Goal: Task Accomplishment & Management: Use online tool/utility

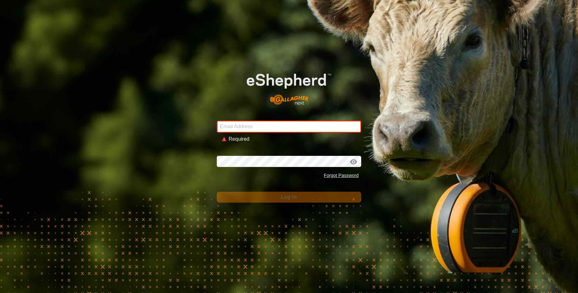
type input "sounness@activ8.net.au"
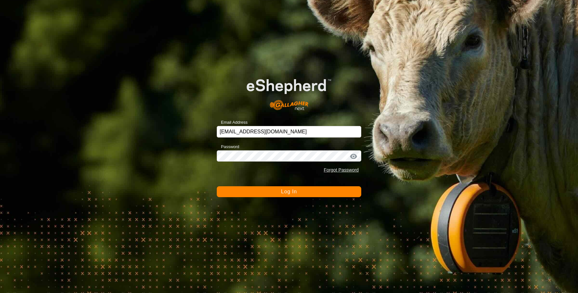
click at [266, 194] on button "Log In" at bounding box center [289, 192] width 144 height 11
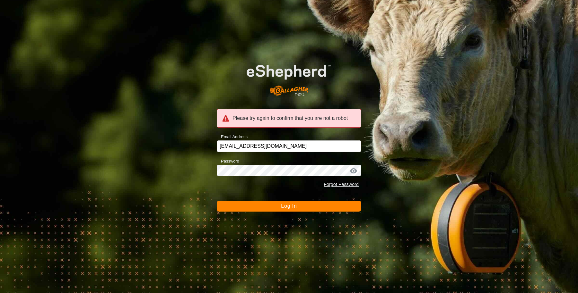
click at [288, 199] on form "Please try again to confirm that you are not a robot Email Address sounness@act…" at bounding box center [289, 133] width 144 height 160
click at [286, 206] on span "Log In" at bounding box center [289, 206] width 16 height 5
click at [286, 207] on span "Log In" at bounding box center [289, 206] width 16 height 5
click at [235, 207] on button "Log In" at bounding box center [289, 206] width 144 height 11
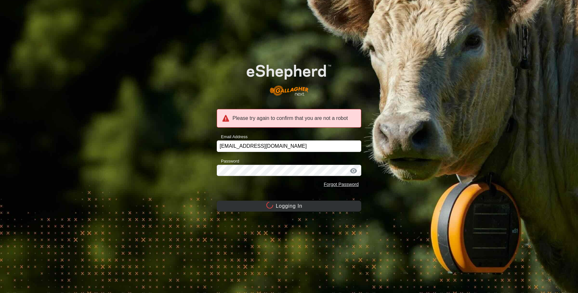
click at [235, 207] on button "Logging In" at bounding box center [289, 206] width 144 height 11
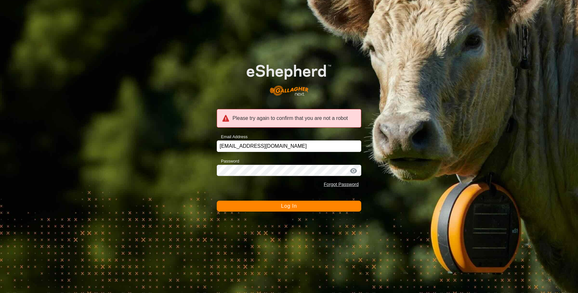
click at [235, 207] on button "Log In" at bounding box center [289, 206] width 144 height 11
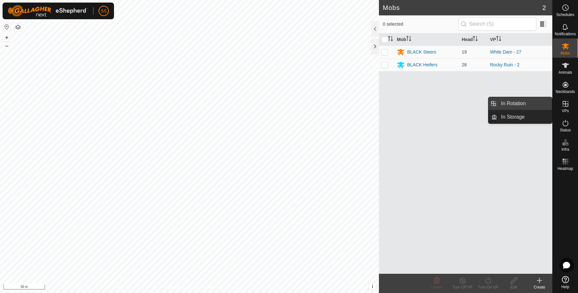
drag, startPoint x: 530, startPoint y: 107, endPoint x: 528, endPoint y: 109, distance: 3.4
click at [530, 107] on link "In Rotation" at bounding box center [524, 103] width 55 height 13
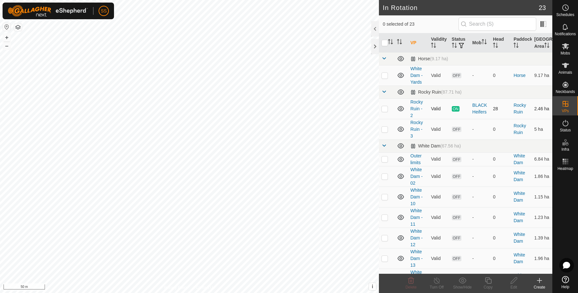
click at [386, 111] on p-checkbox at bounding box center [384, 108] width 6 height 5
checkbox input "true"
click at [488, 281] on icon at bounding box center [488, 281] width 8 height 8
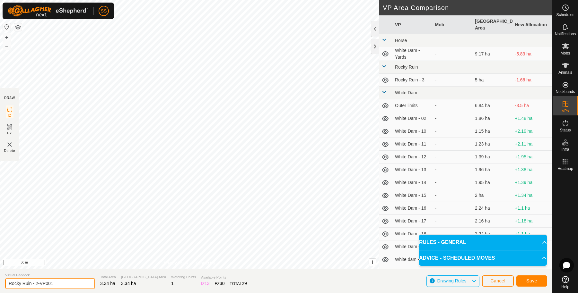
click at [76, 279] on input "Rocky Ruin - 2-VP001" at bounding box center [50, 283] width 90 height 11
type input "Rocky Ruin - 4"
click at [538, 283] on button "Save" at bounding box center [531, 281] width 31 height 11
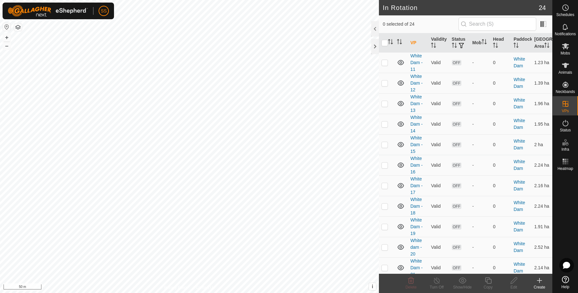
scroll to position [307, 0]
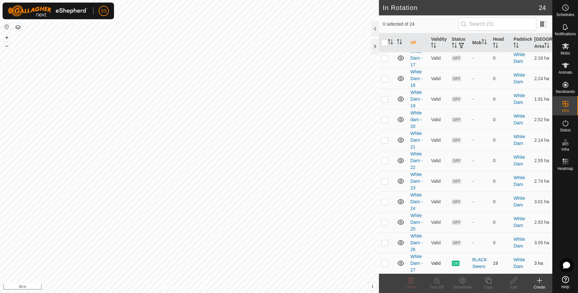
click at [386, 262] on p-checkbox at bounding box center [384, 263] width 6 height 5
checkbox input "true"
click at [490, 281] on icon at bounding box center [488, 281] width 8 height 8
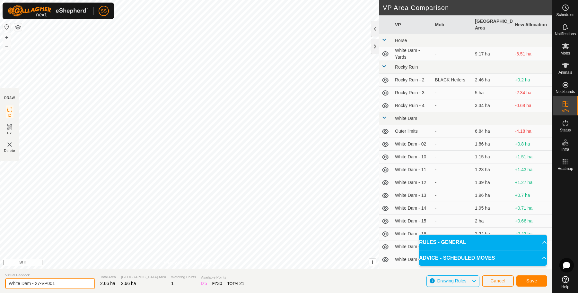
drag, startPoint x: 70, startPoint y: 285, endPoint x: 42, endPoint y: 286, distance: 27.6
click at [39, 286] on input "White Dam - 27-VP001" at bounding box center [50, 283] width 90 height 11
type input "White Dam - 28"
click at [525, 281] on button "Save" at bounding box center [531, 281] width 31 height 11
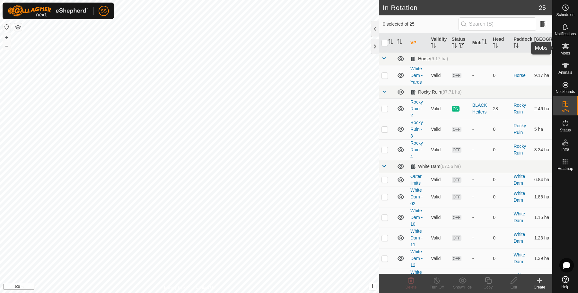
click at [566, 45] on icon at bounding box center [565, 46] width 7 height 6
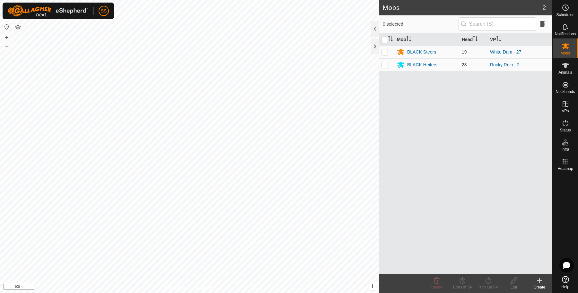
click at [383, 67] on p-checkbox at bounding box center [384, 64] width 6 height 5
checkbox input "true"
click at [485, 279] on icon at bounding box center [488, 281] width 8 height 8
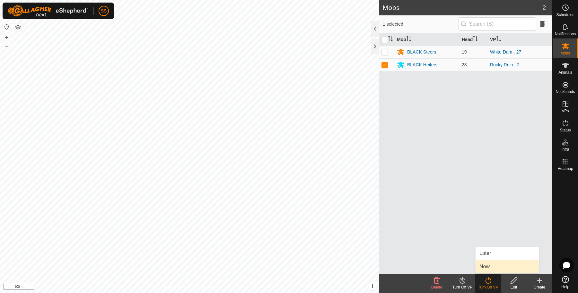
click at [486, 266] on link "Now" at bounding box center [508, 267] width 64 height 13
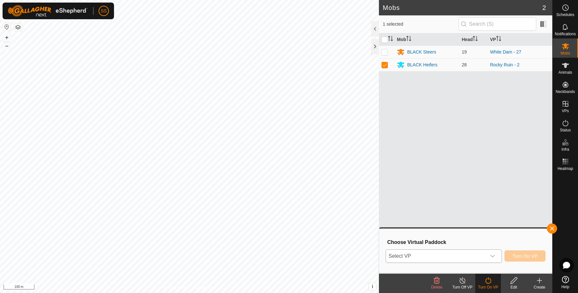
click at [463, 259] on span "Select VP" at bounding box center [436, 256] width 100 height 13
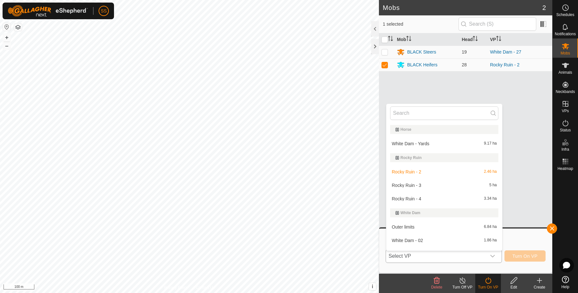
click at [424, 198] on li "Rocky Ruin - 4 3.34 ha" at bounding box center [444, 199] width 116 height 13
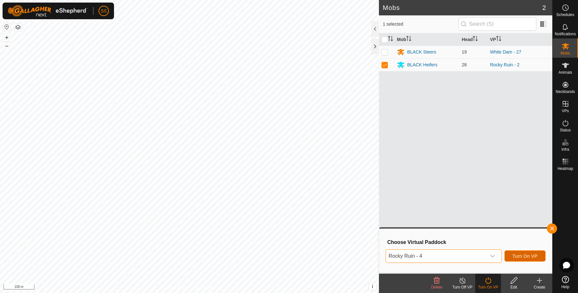
click at [532, 256] on span "Turn On VP" at bounding box center [524, 256] width 25 height 5
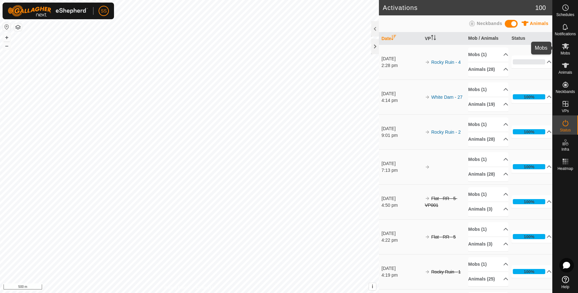
drag, startPoint x: 572, startPoint y: 45, endPoint x: 564, endPoint y: 50, distance: 10.1
click at [572, 45] on div "Mobs" at bounding box center [565, 48] width 25 height 19
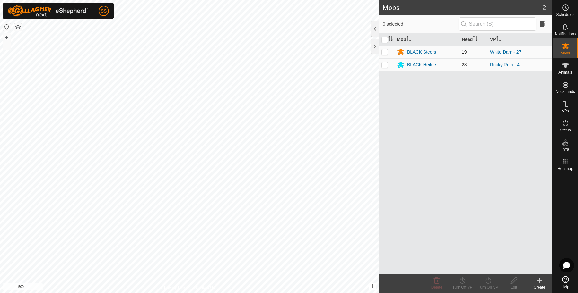
click at [383, 52] on p-checkbox at bounding box center [384, 51] width 6 height 5
checkbox input "true"
click at [490, 284] on icon at bounding box center [488, 281] width 8 height 8
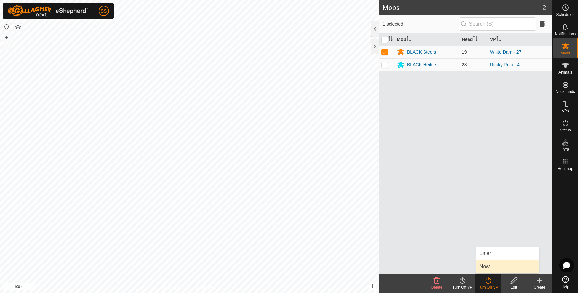
click at [490, 264] on link "Now" at bounding box center [508, 267] width 64 height 13
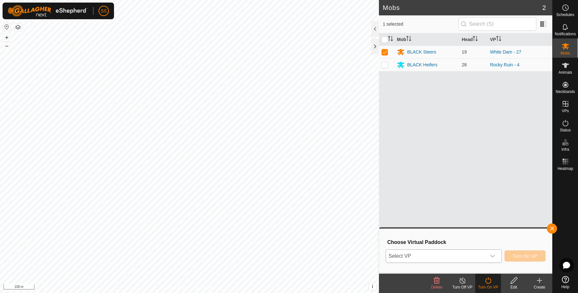
click at [486, 258] on span "Select VP" at bounding box center [436, 256] width 100 height 13
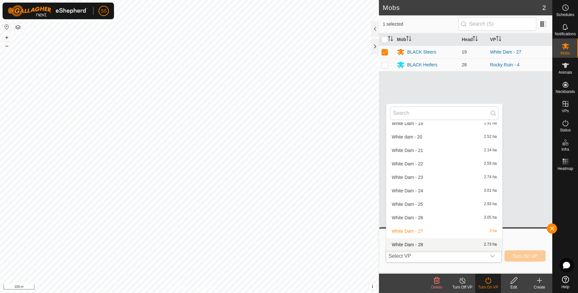
scroll to position [252, 0]
click at [432, 242] on li "White Dam - 28 2.73 ha" at bounding box center [444, 245] width 116 height 13
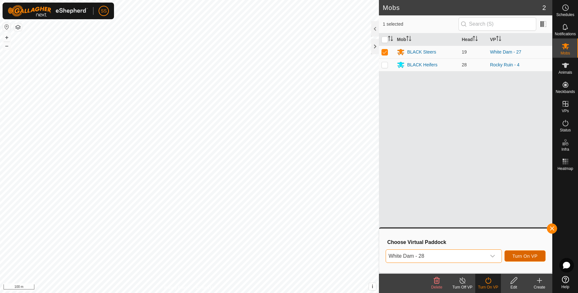
click at [534, 258] on span "Turn On VP" at bounding box center [524, 256] width 25 height 5
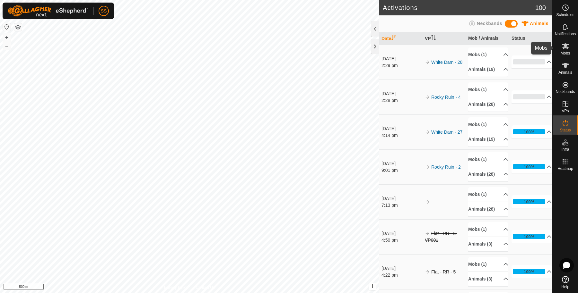
click at [567, 44] on icon at bounding box center [566, 46] width 8 height 8
